Goal: Task Accomplishment & Management: Complete application form

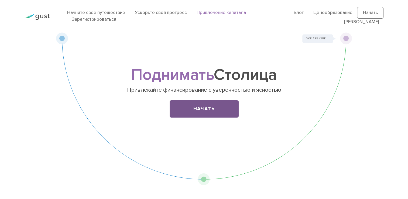
click at [212, 107] on link "Начать" at bounding box center [204, 108] width 69 height 17
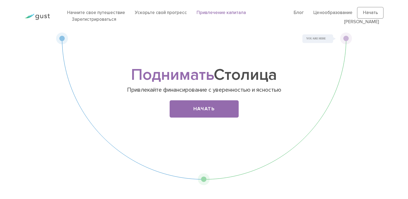
click at [214, 11] on link "Привлечение капитала" at bounding box center [221, 12] width 49 height 5
click at [366, 11] on link "Начать" at bounding box center [370, 13] width 26 height 12
